Goal: Transaction & Acquisition: Subscribe to service/newsletter

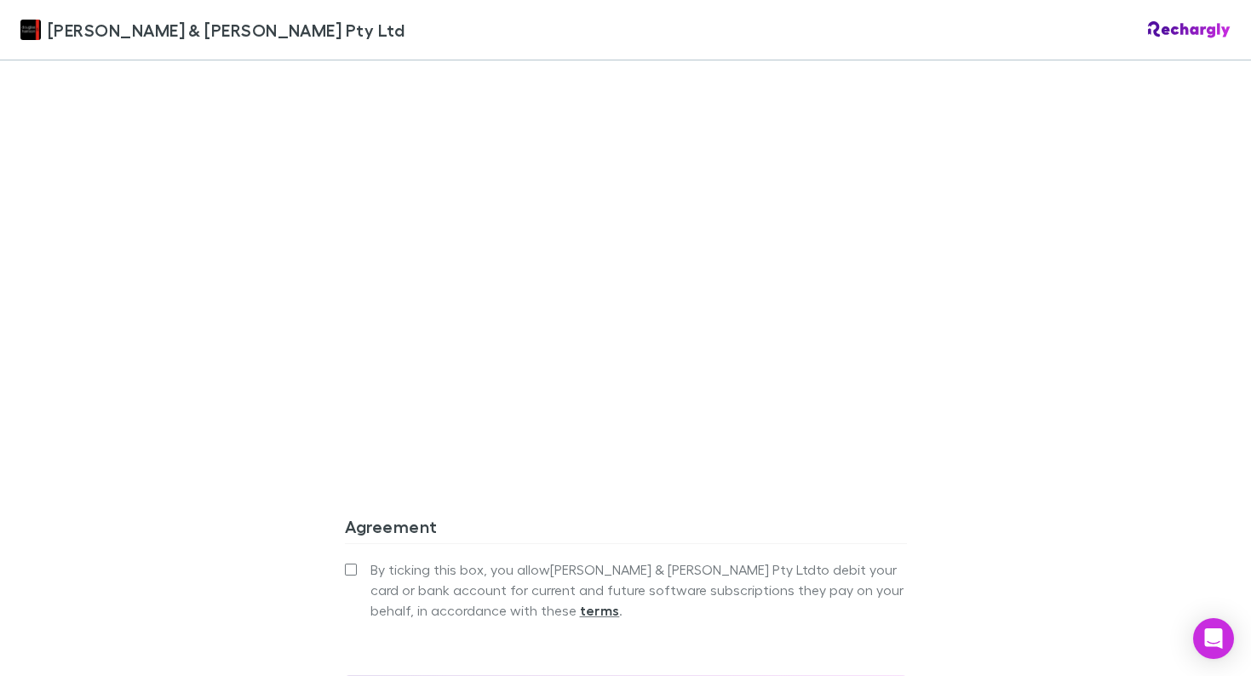
scroll to position [1465, 0]
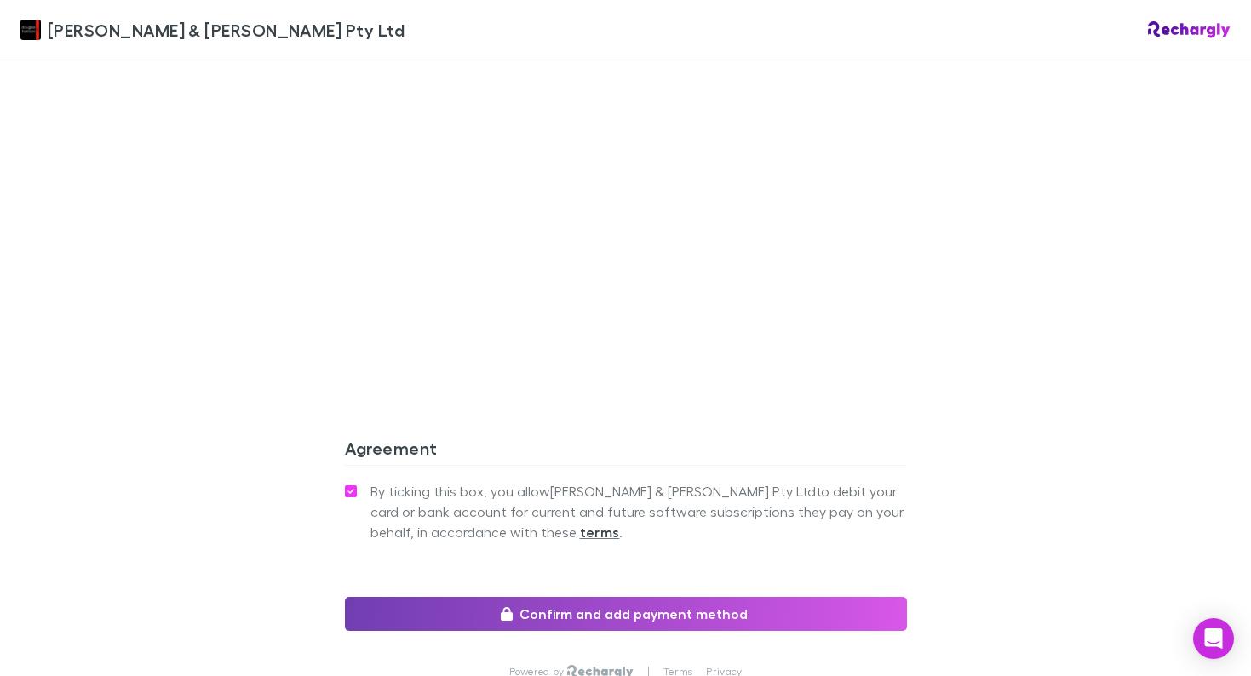
click at [573, 597] on button "Confirm and add payment method" at bounding box center [626, 614] width 562 height 34
